Goal: Transaction & Acquisition: Obtain resource

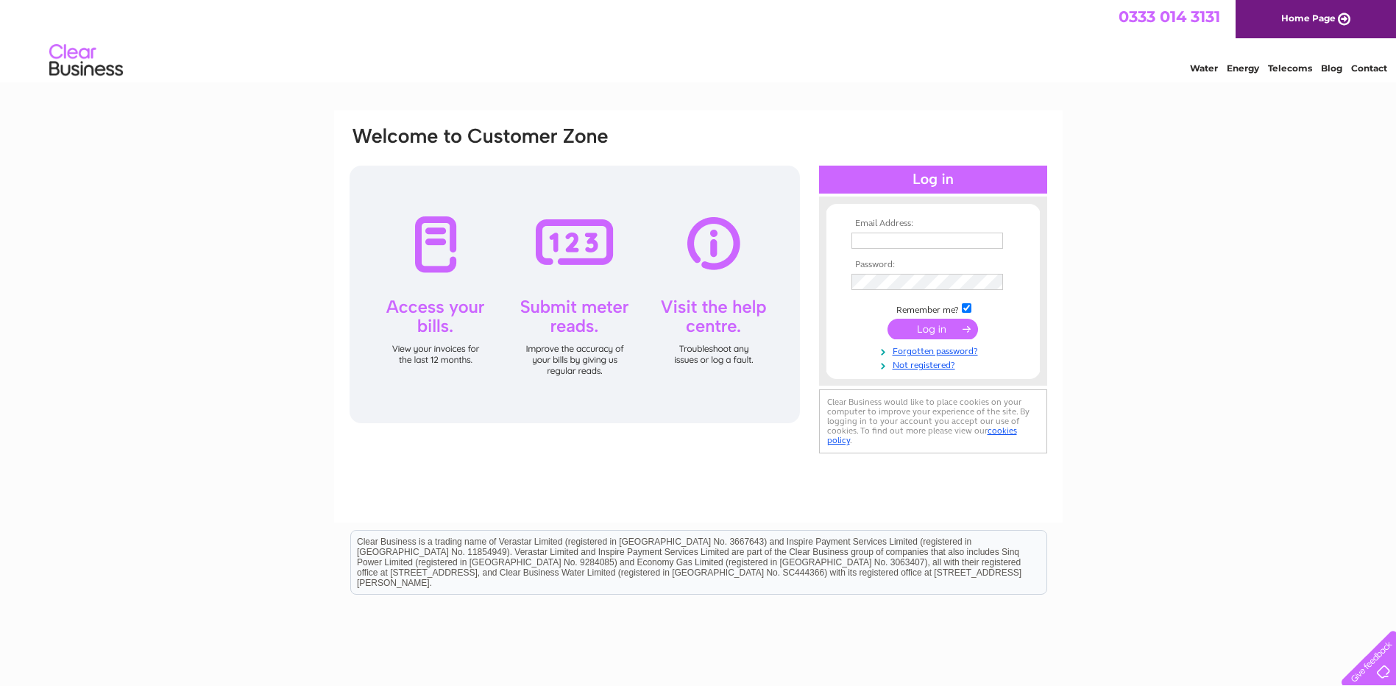
type input "[PERSON_NAME][EMAIL_ADDRESS][PERSON_NAME][DOMAIN_NAME]"
click at [913, 327] on input "submit" at bounding box center [933, 329] width 91 height 21
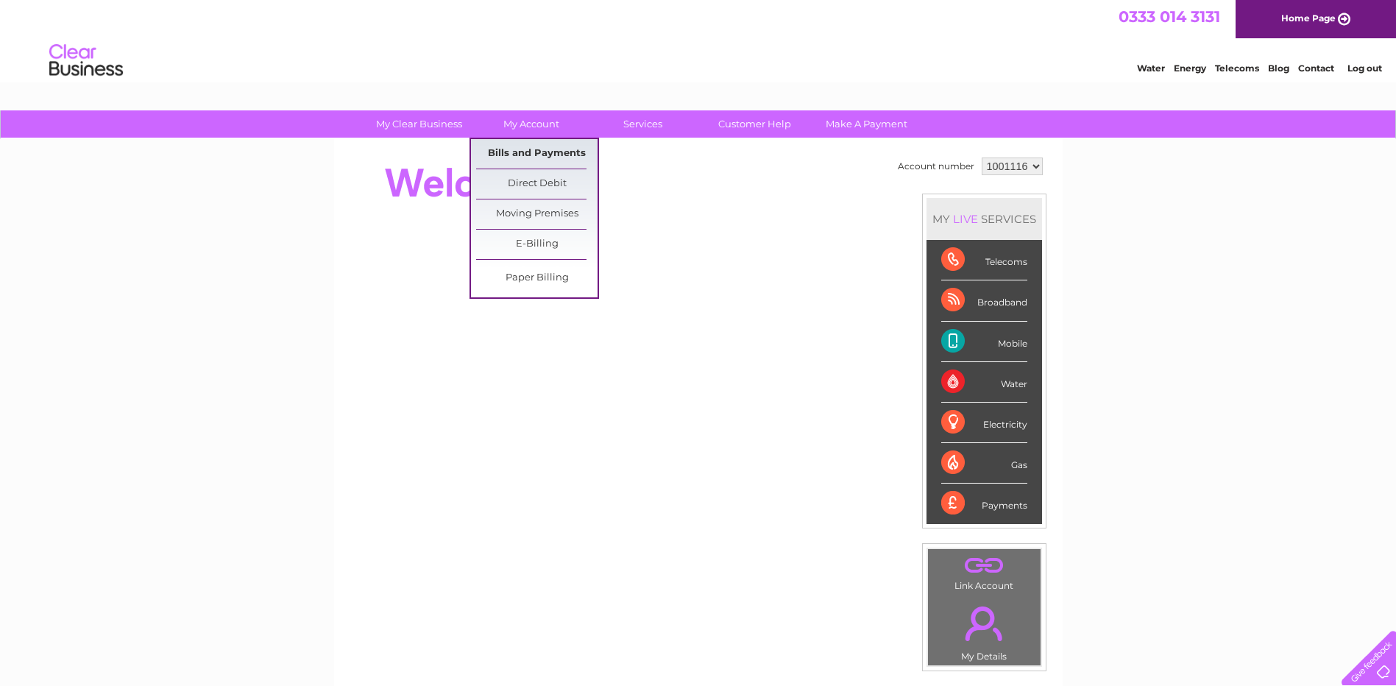
click at [510, 152] on link "Bills and Payments" at bounding box center [536, 153] width 121 height 29
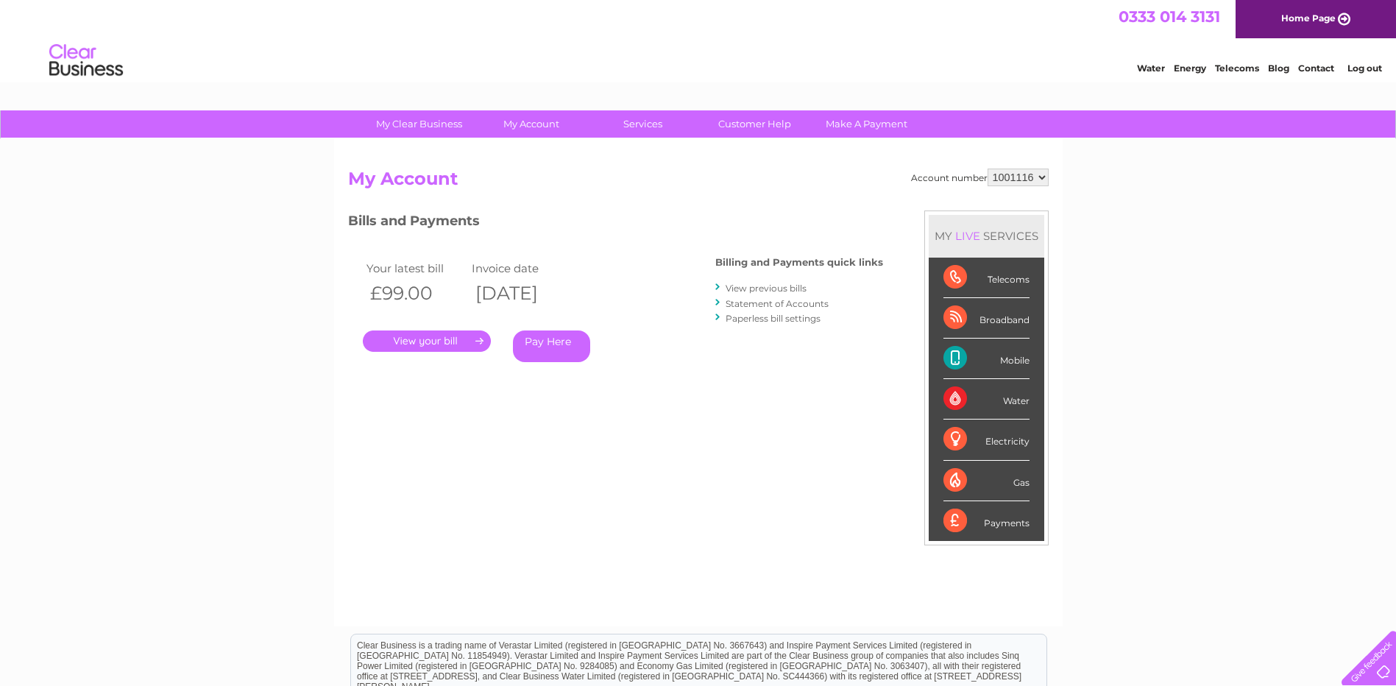
click at [421, 341] on link "." at bounding box center [427, 340] width 128 height 21
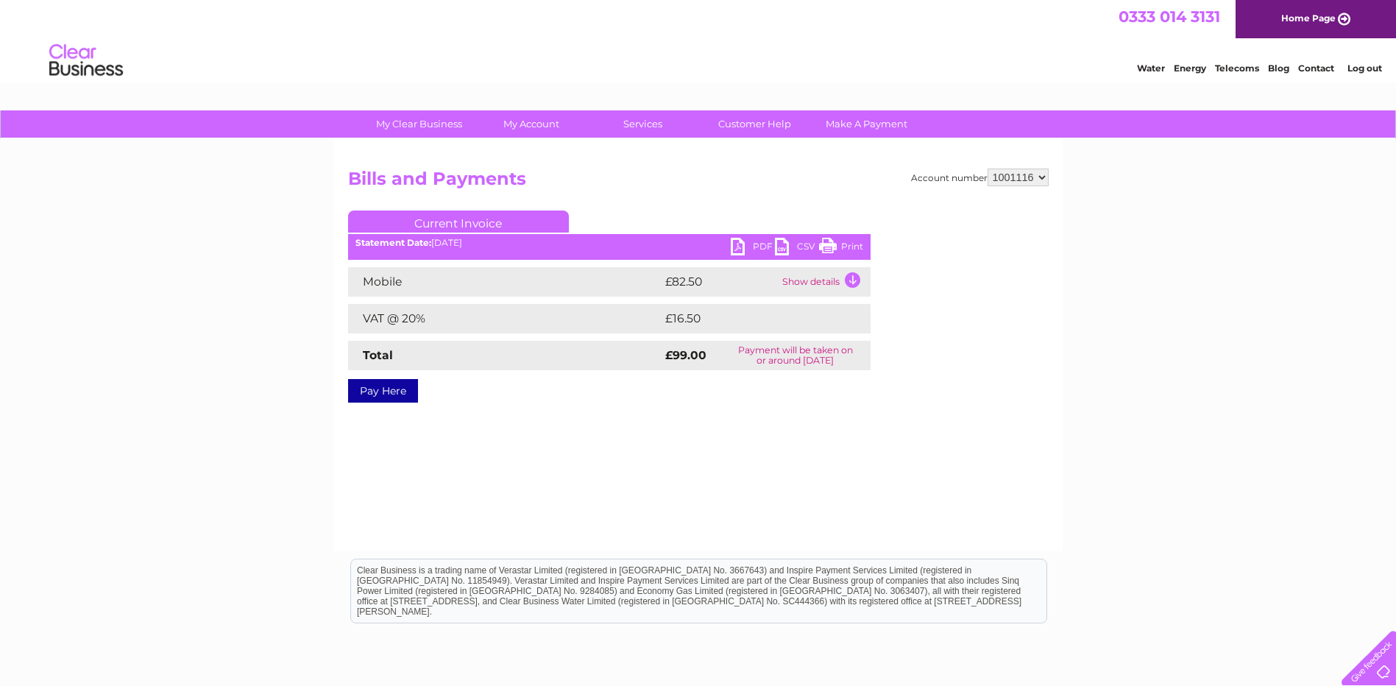
click at [759, 247] on link "PDF" at bounding box center [753, 248] width 44 height 21
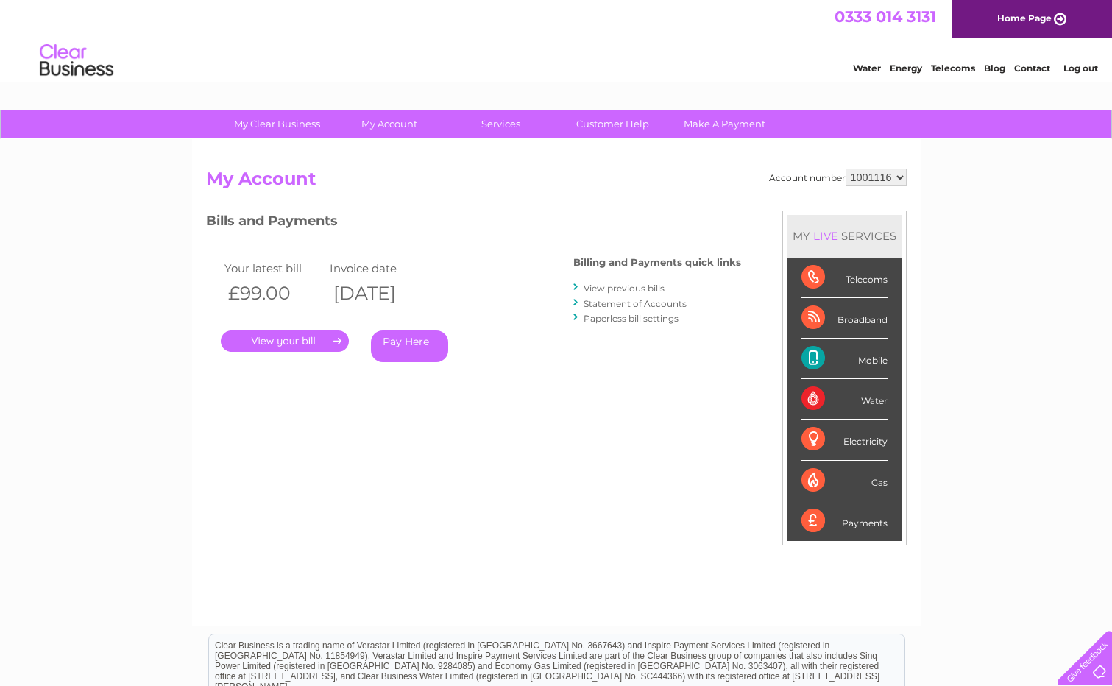
click at [615, 294] on link "View previous bills" at bounding box center [624, 288] width 81 height 11
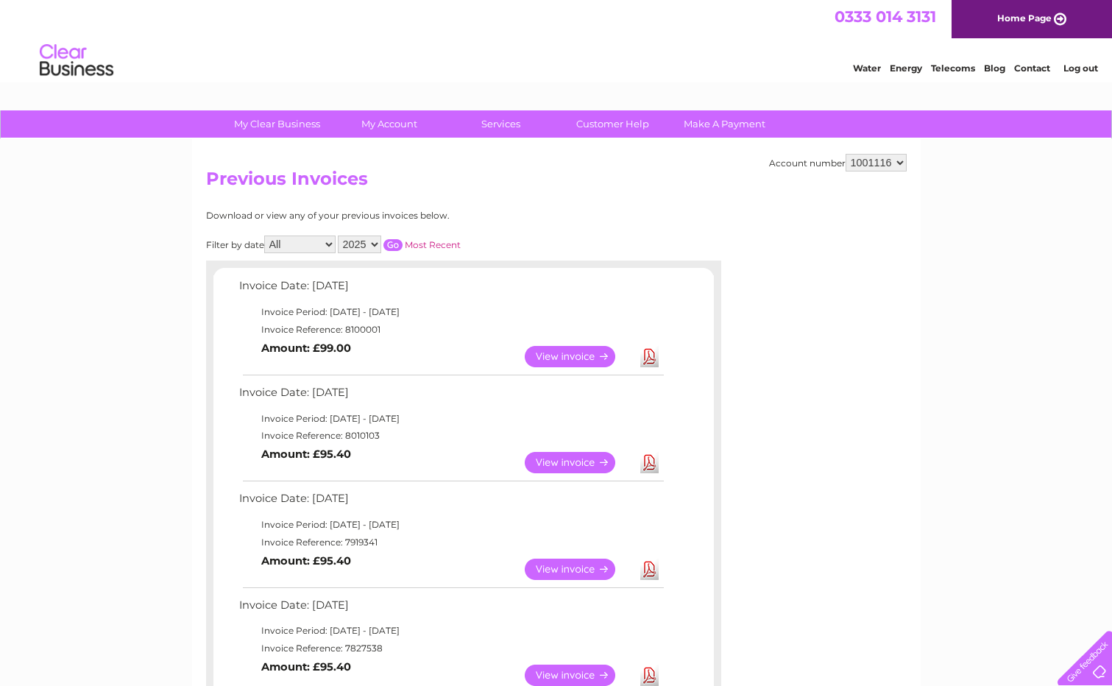
click at [648, 670] on link "Download" at bounding box center [649, 675] width 18 height 21
click at [568, 569] on link "View" at bounding box center [579, 569] width 108 height 21
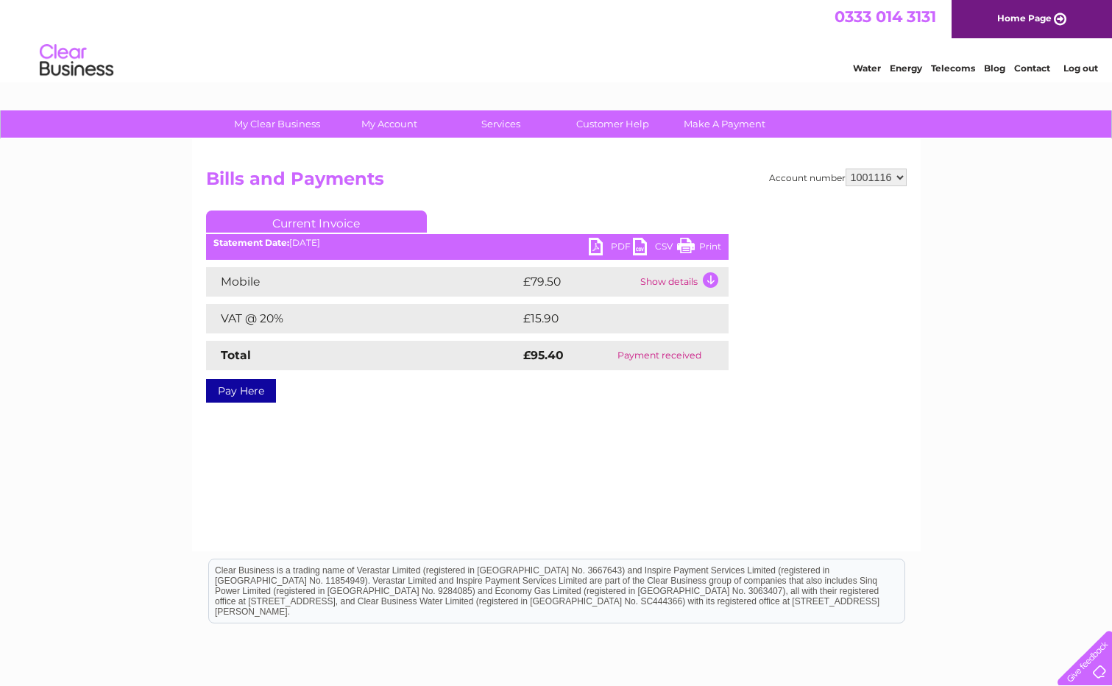
click at [620, 244] on link "PDF" at bounding box center [611, 248] width 44 height 21
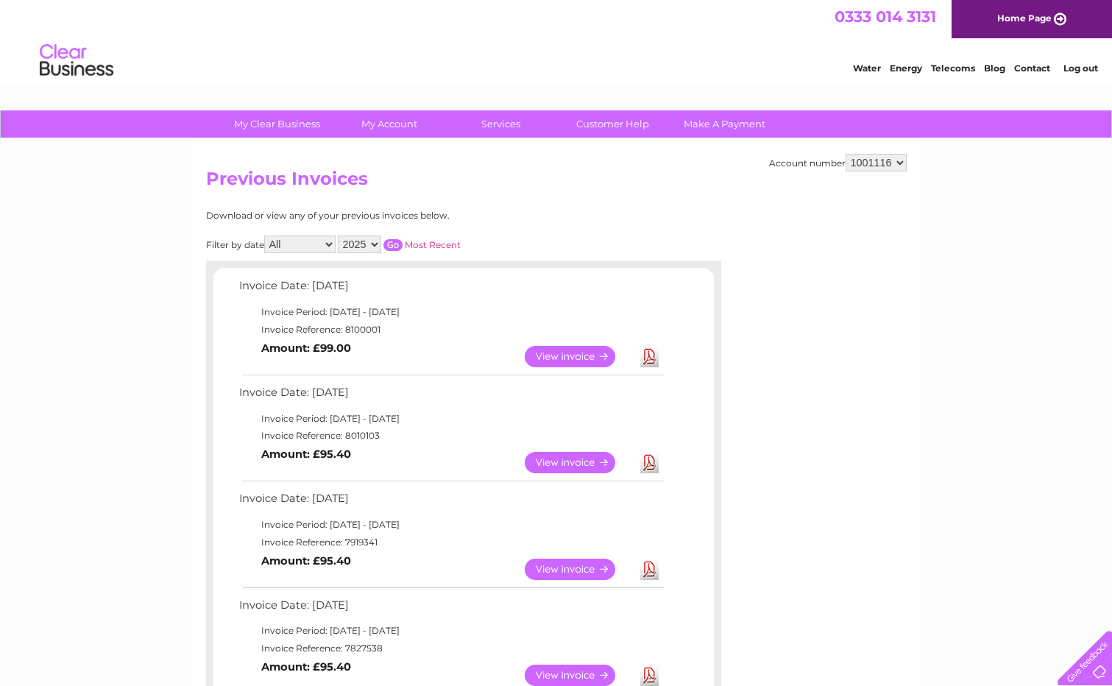
click at [560, 462] on link "View" at bounding box center [579, 462] width 108 height 21
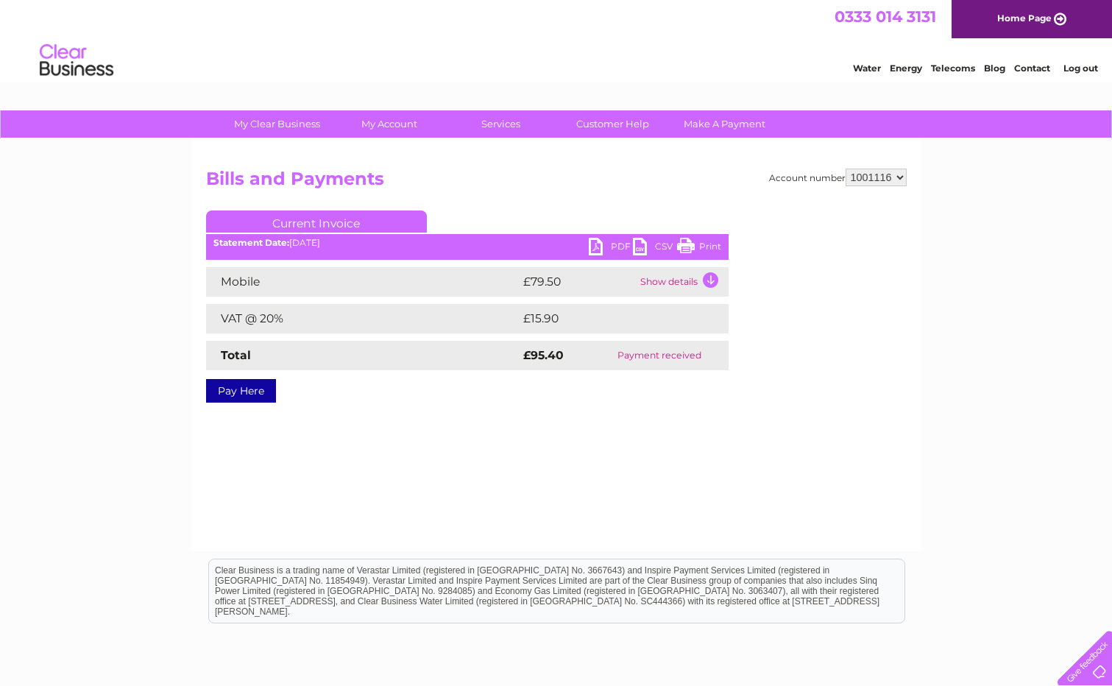
click at [615, 245] on link "PDF" at bounding box center [611, 248] width 44 height 21
